Goal: Task Accomplishment & Management: Manage account settings

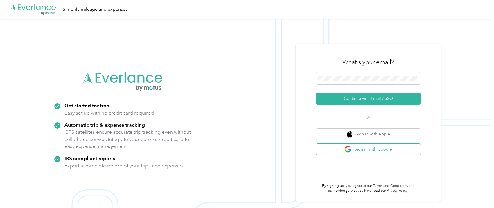
click at [368, 148] on button "Sign in with Google" at bounding box center [368, 149] width 105 height 11
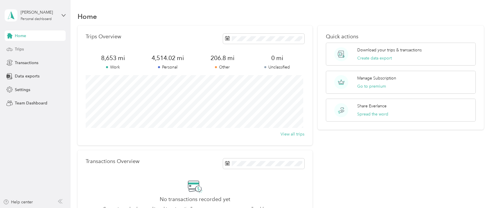
click at [19, 51] on span "Trips" at bounding box center [19, 49] width 9 height 6
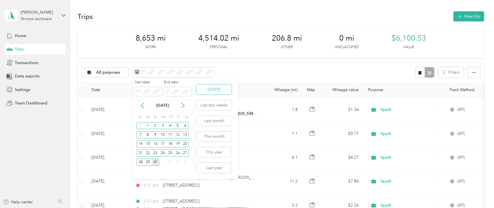
click at [220, 92] on button "[DATE]" at bounding box center [213, 90] width 35 height 10
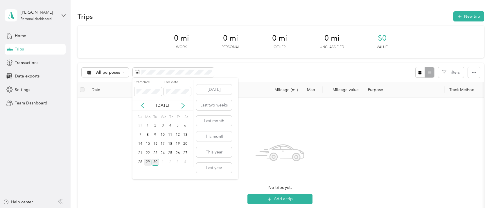
click at [148, 161] on div "29" at bounding box center [148, 162] width 8 height 7
click at [149, 162] on div "29" at bounding box center [148, 162] width 8 height 7
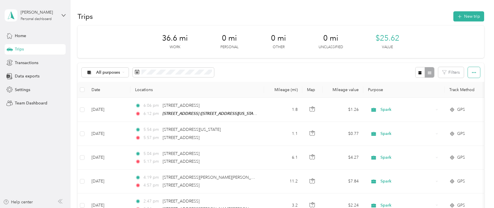
click at [473, 73] on icon "button" at bounding box center [474, 73] width 4 height 4
click at [469, 93] on span "Export" at bounding box center [464, 93] width 12 height 5
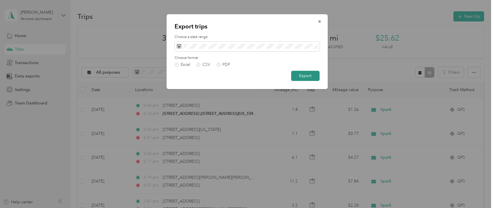
click at [301, 75] on button "Export" at bounding box center [305, 76] width 28 height 10
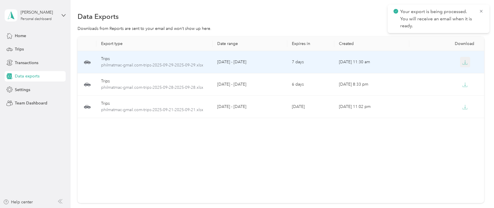
click at [462, 62] on icon "button" at bounding box center [464, 62] width 5 height 5
